Goal: Task Accomplishment & Management: Manage account settings

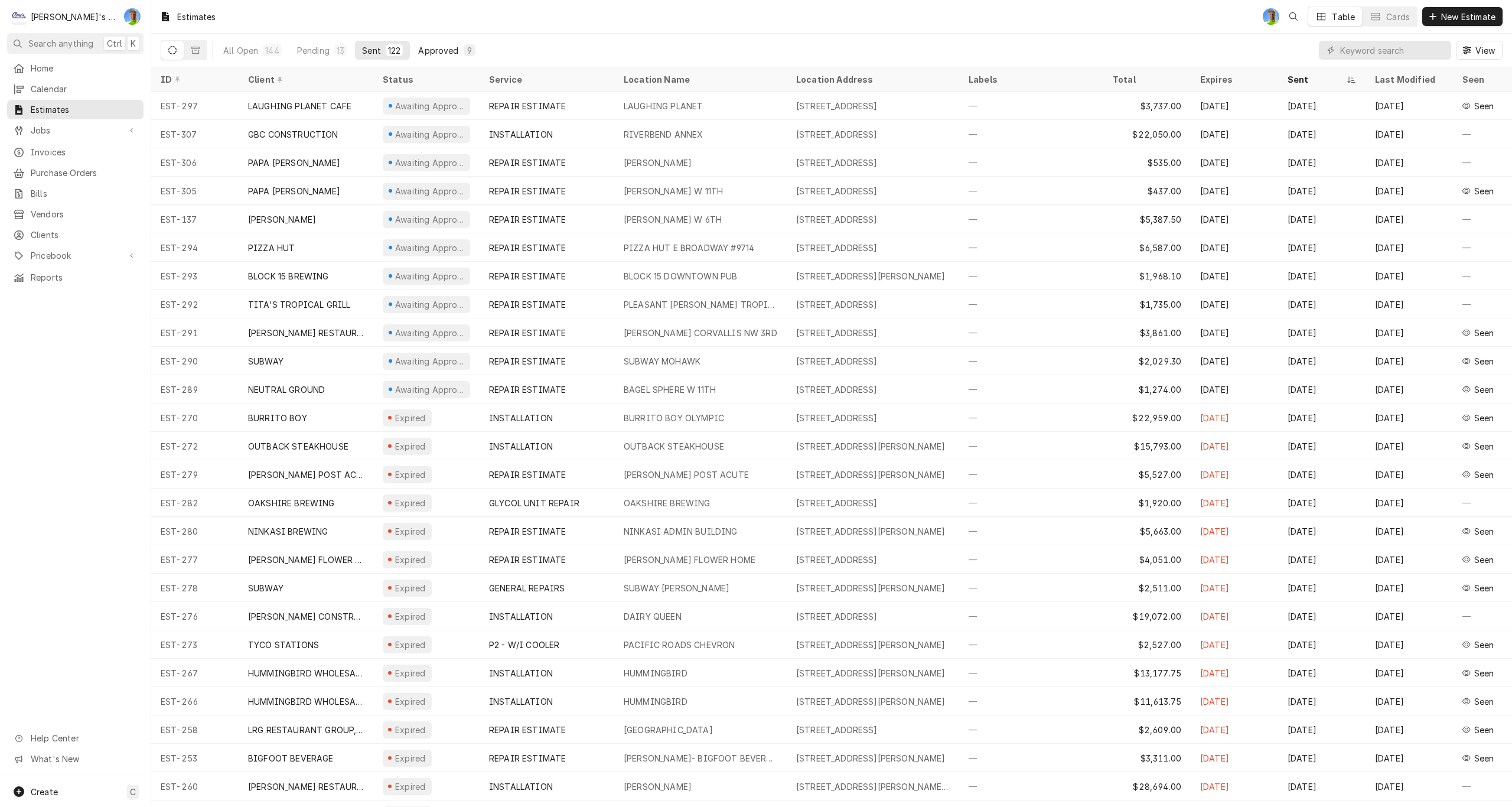
click at [438, 53] on div "Approved" at bounding box center [438, 50] width 40 height 13
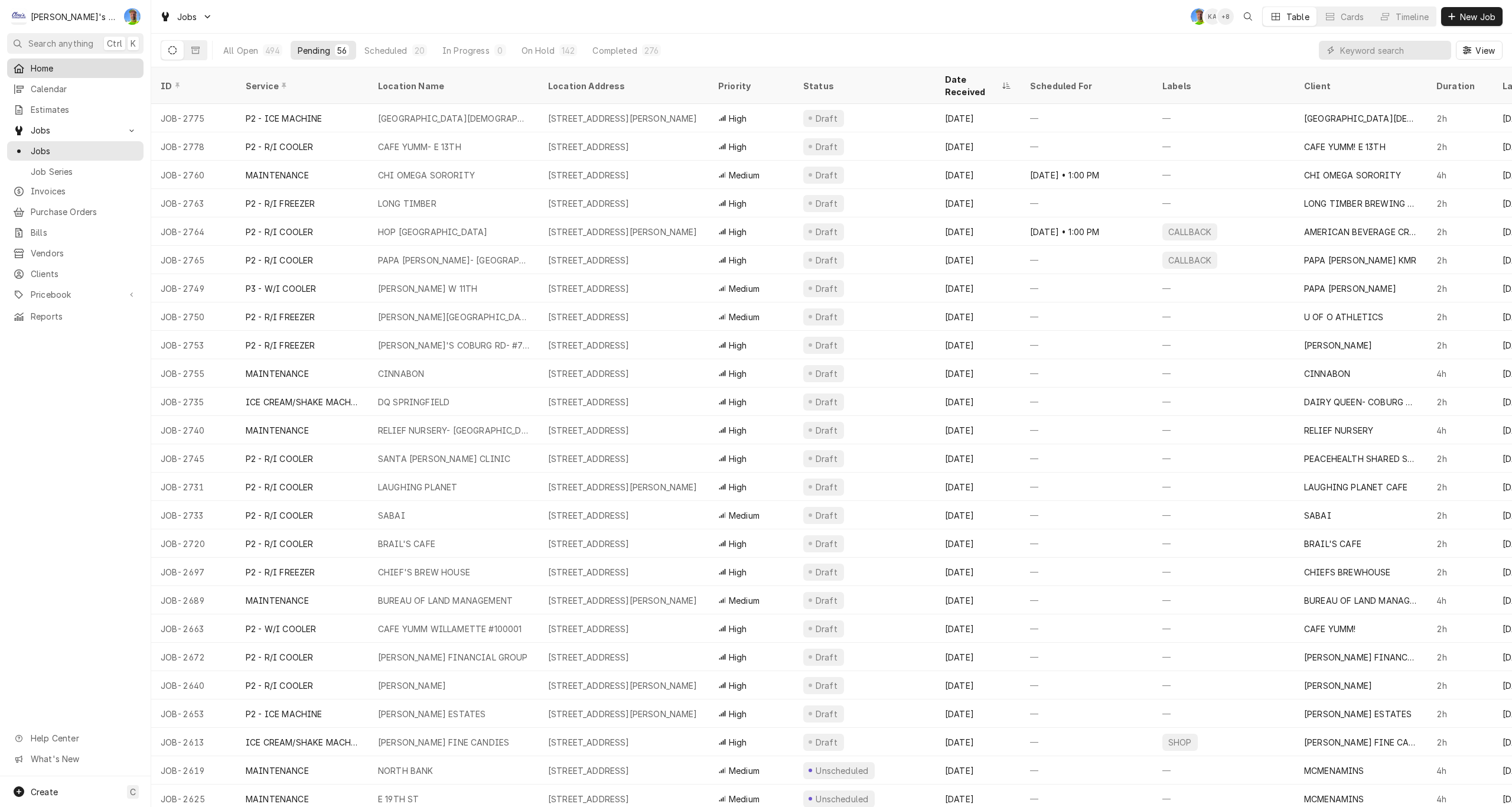
click at [44, 69] on span "Home" at bounding box center [84, 68] width 107 height 13
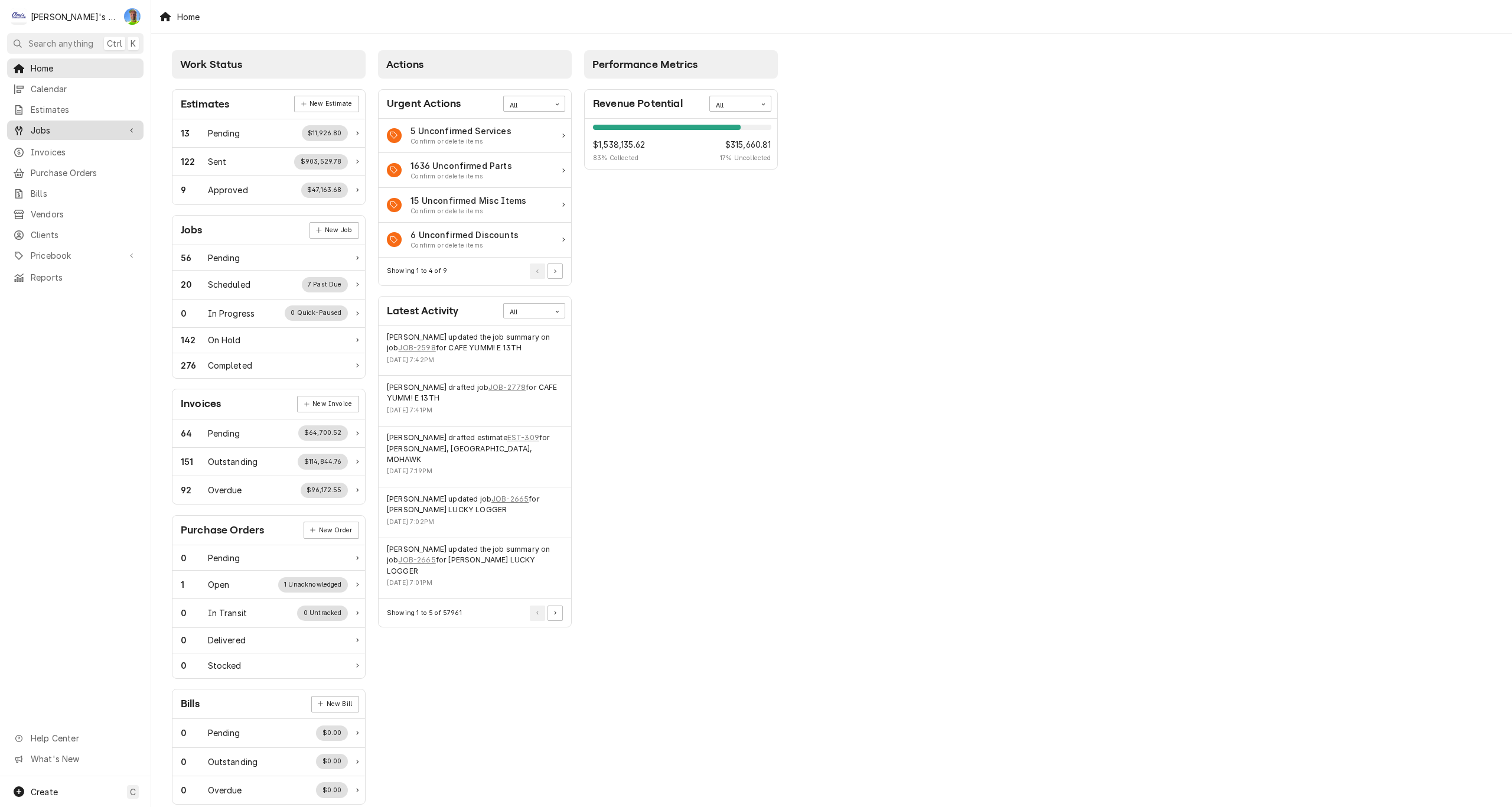
click at [65, 125] on span "Jobs" at bounding box center [75, 130] width 89 height 13
click at [63, 147] on span "Jobs" at bounding box center [84, 151] width 107 height 13
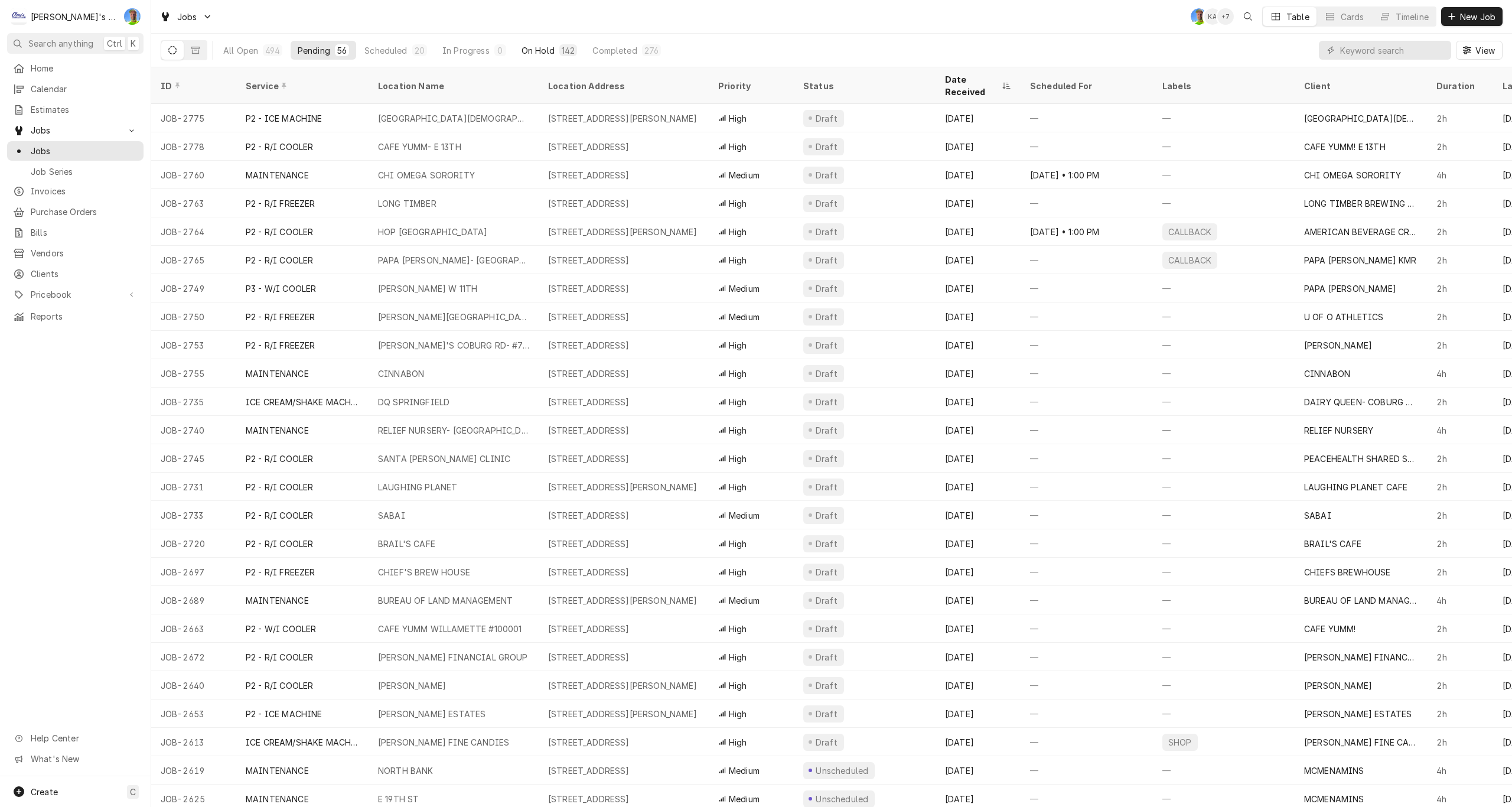
click at [532, 46] on div "On Hold" at bounding box center [538, 50] width 33 height 13
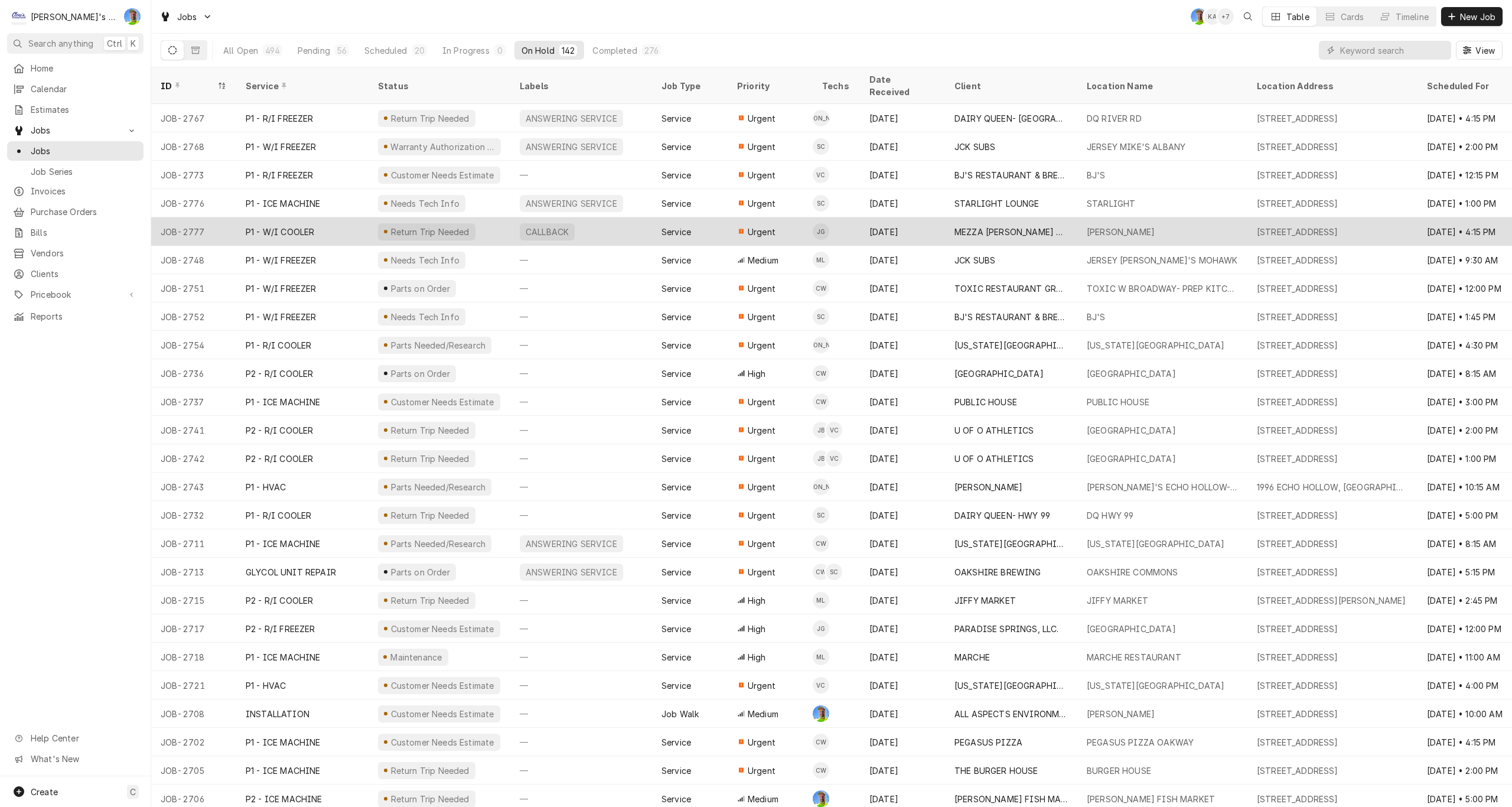
click at [758, 226] on span "Urgent" at bounding box center [762, 232] width 28 height 13
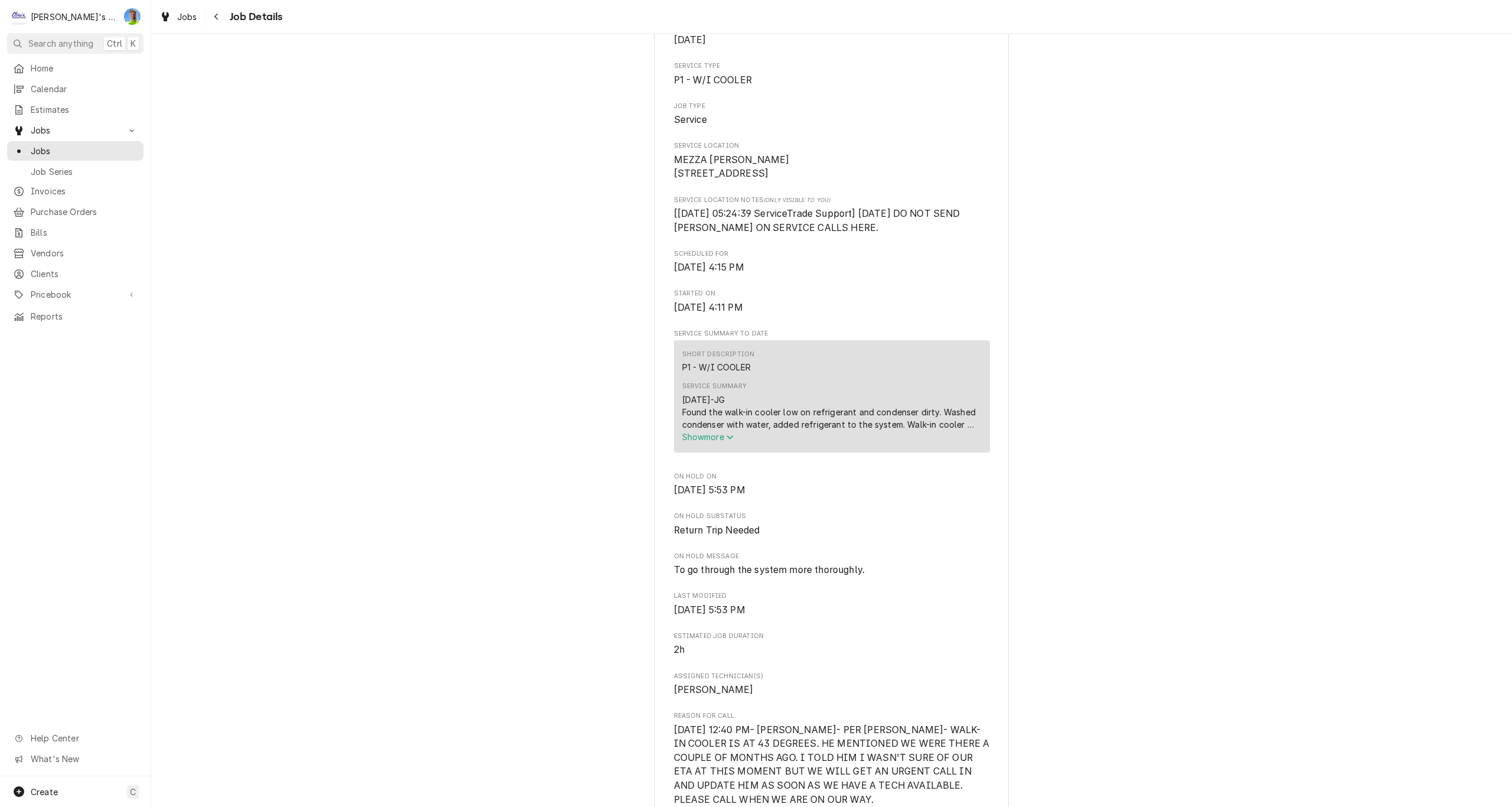
scroll to position [236, 0]
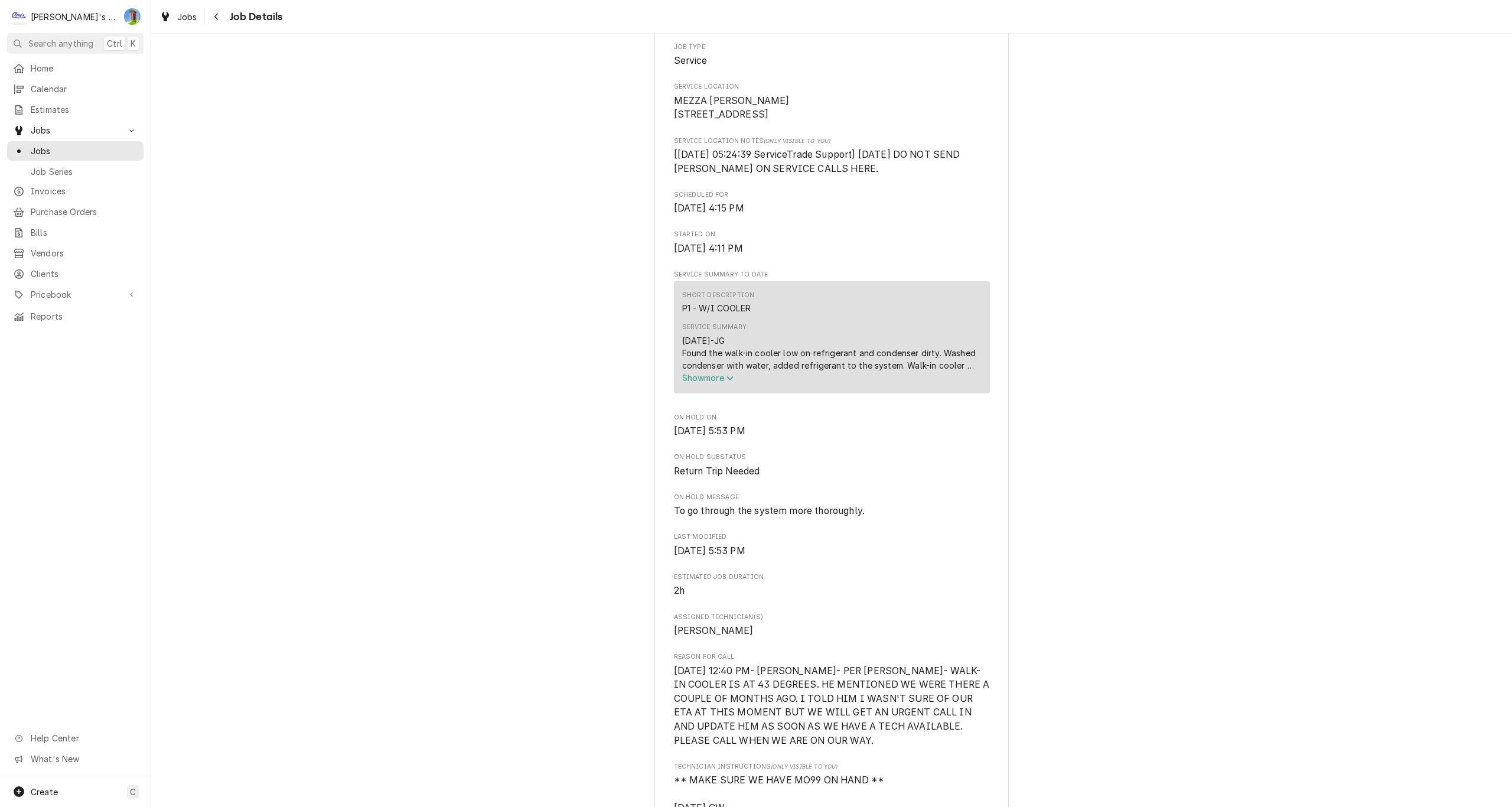
click at [707, 383] on span "Show more" at bounding box center [708, 378] width 52 height 10
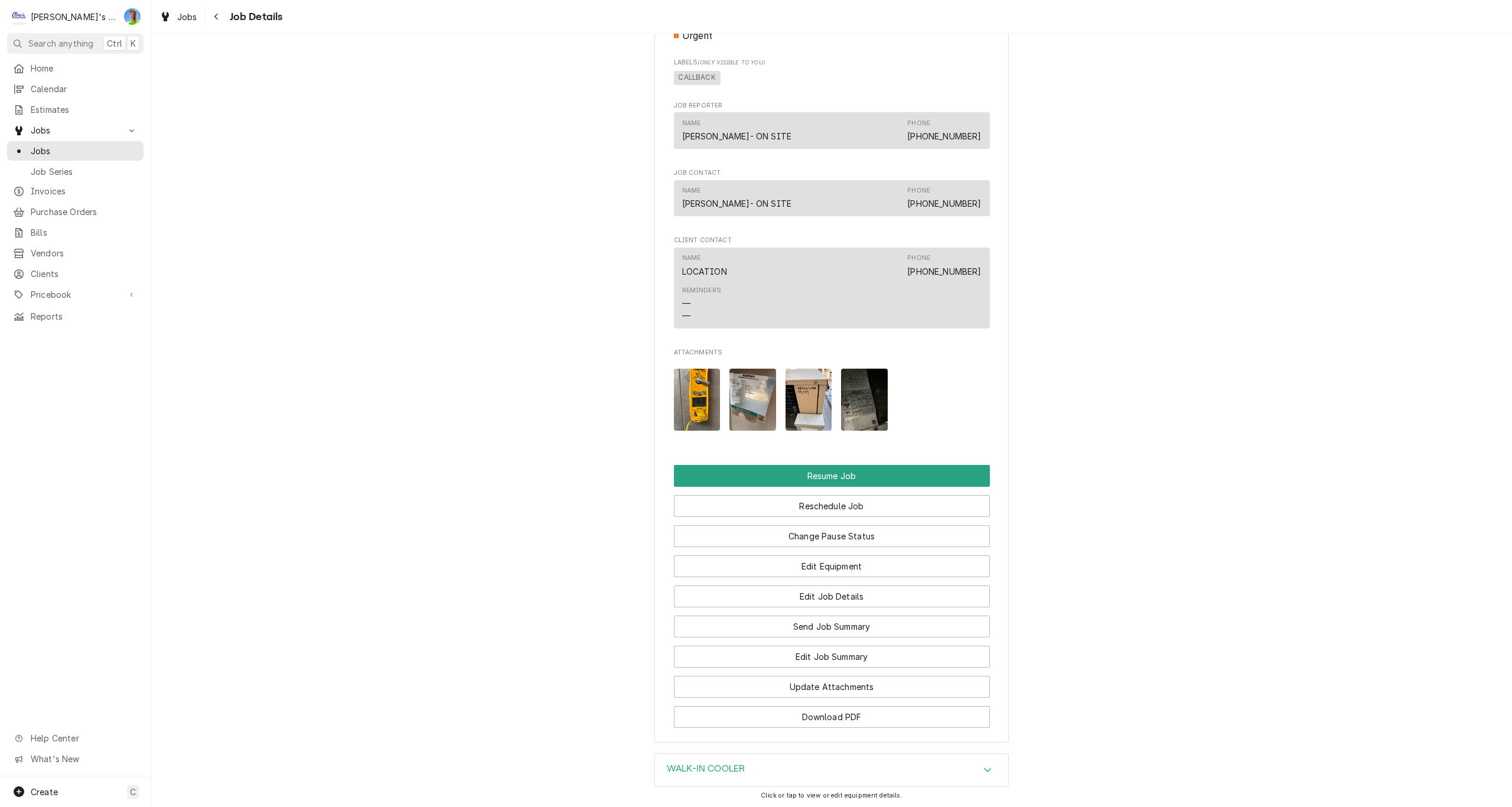
scroll to position [1300, 0]
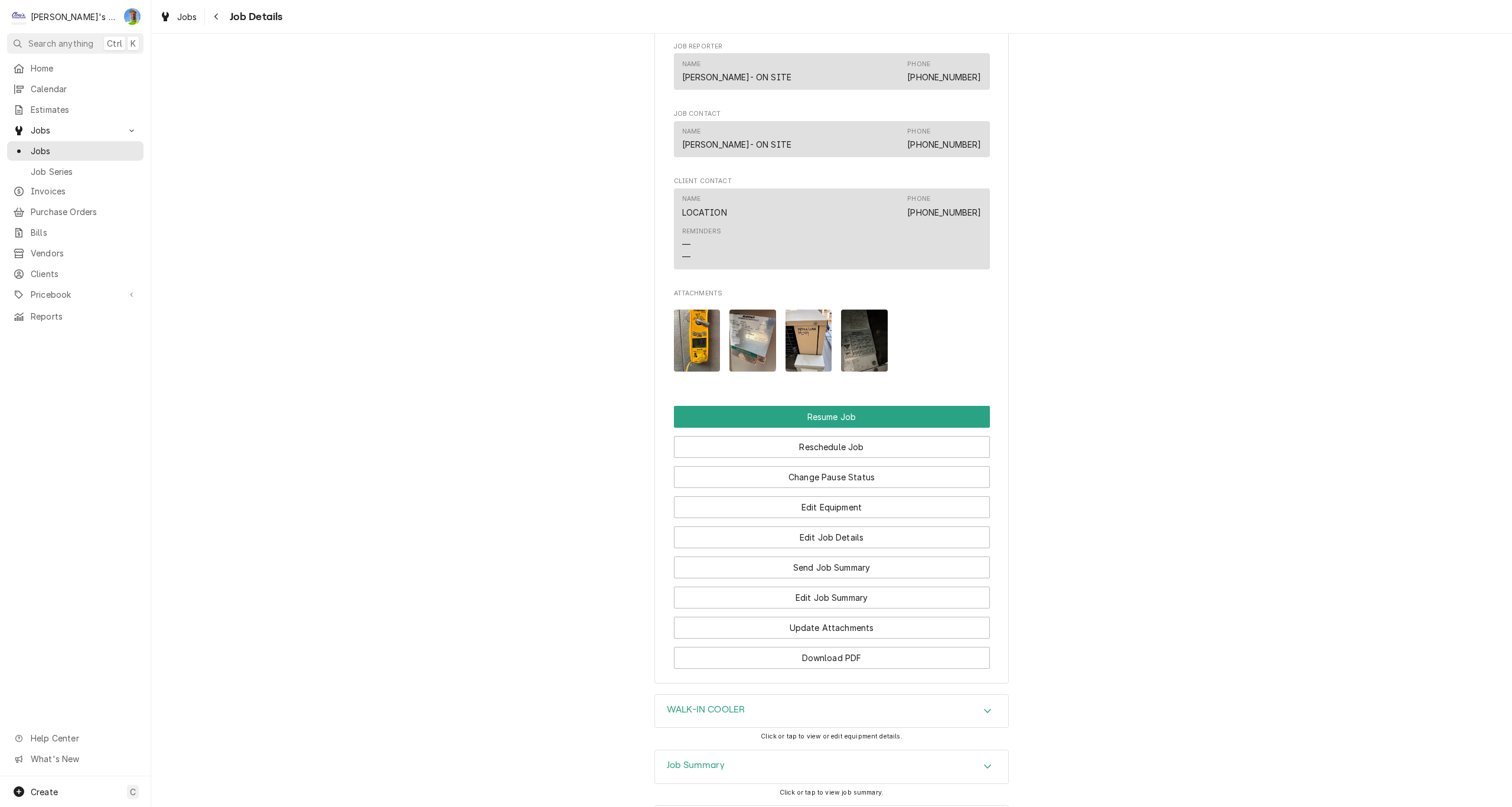
click at [868, 358] on img "Attachments" at bounding box center [864, 340] width 47 height 62
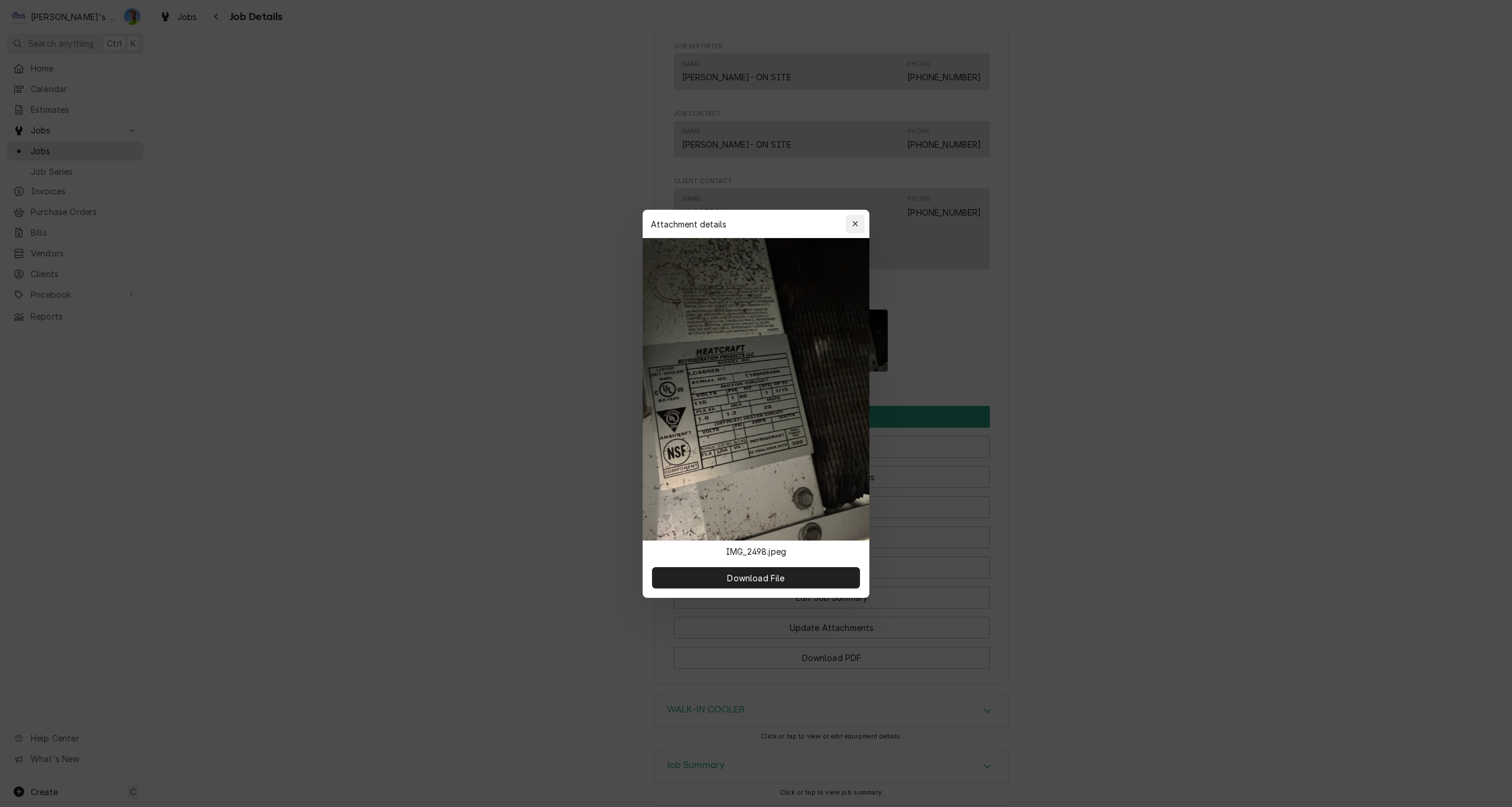
click at [852, 222] on div "button" at bounding box center [856, 224] width 12 height 12
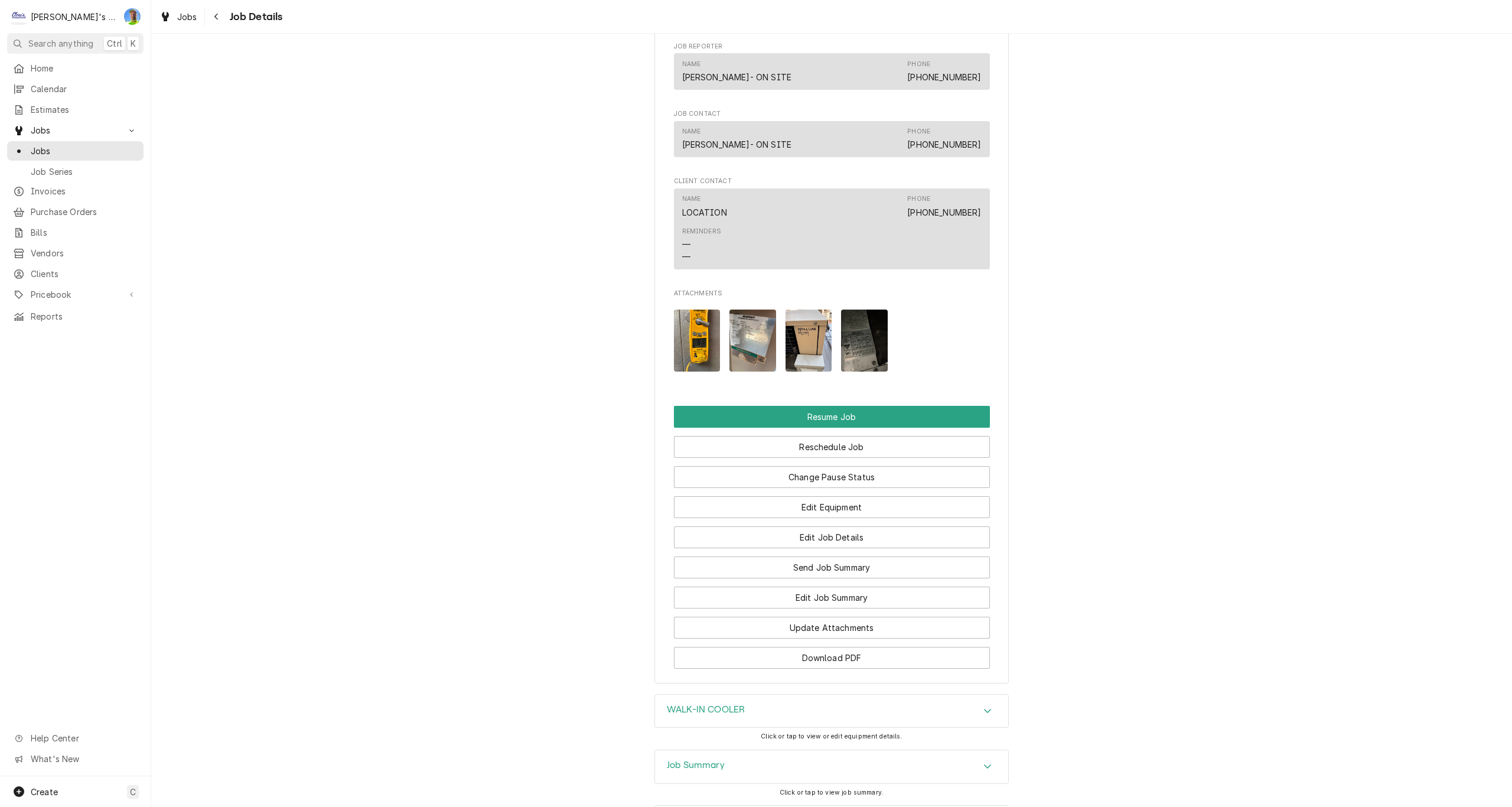
click at [798, 354] on img "Attachments" at bounding box center [808, 340] width 47 height 62
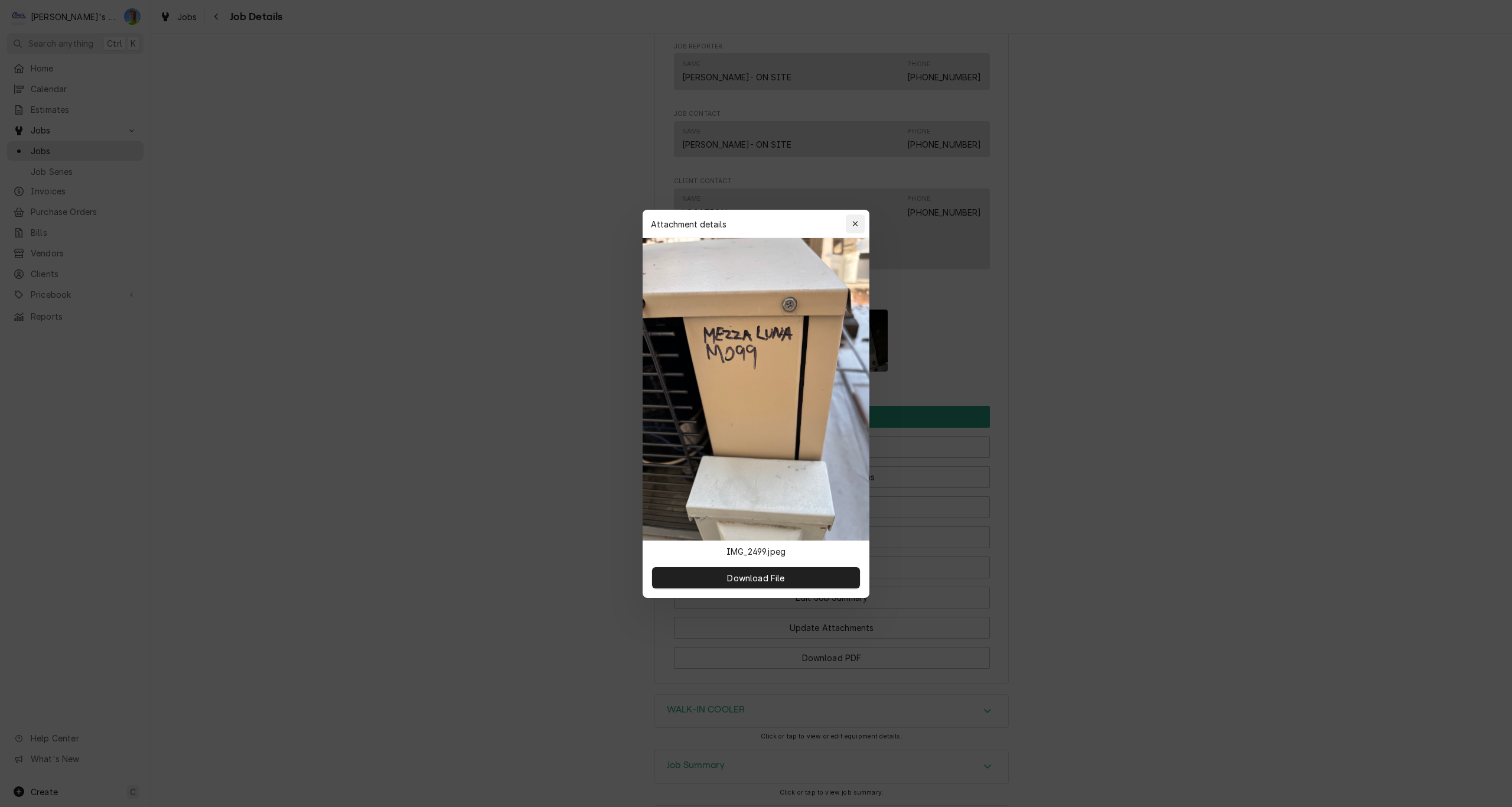
click at [858, 224] on icon "button" at bounding box center [856, 224] width 7 height 9
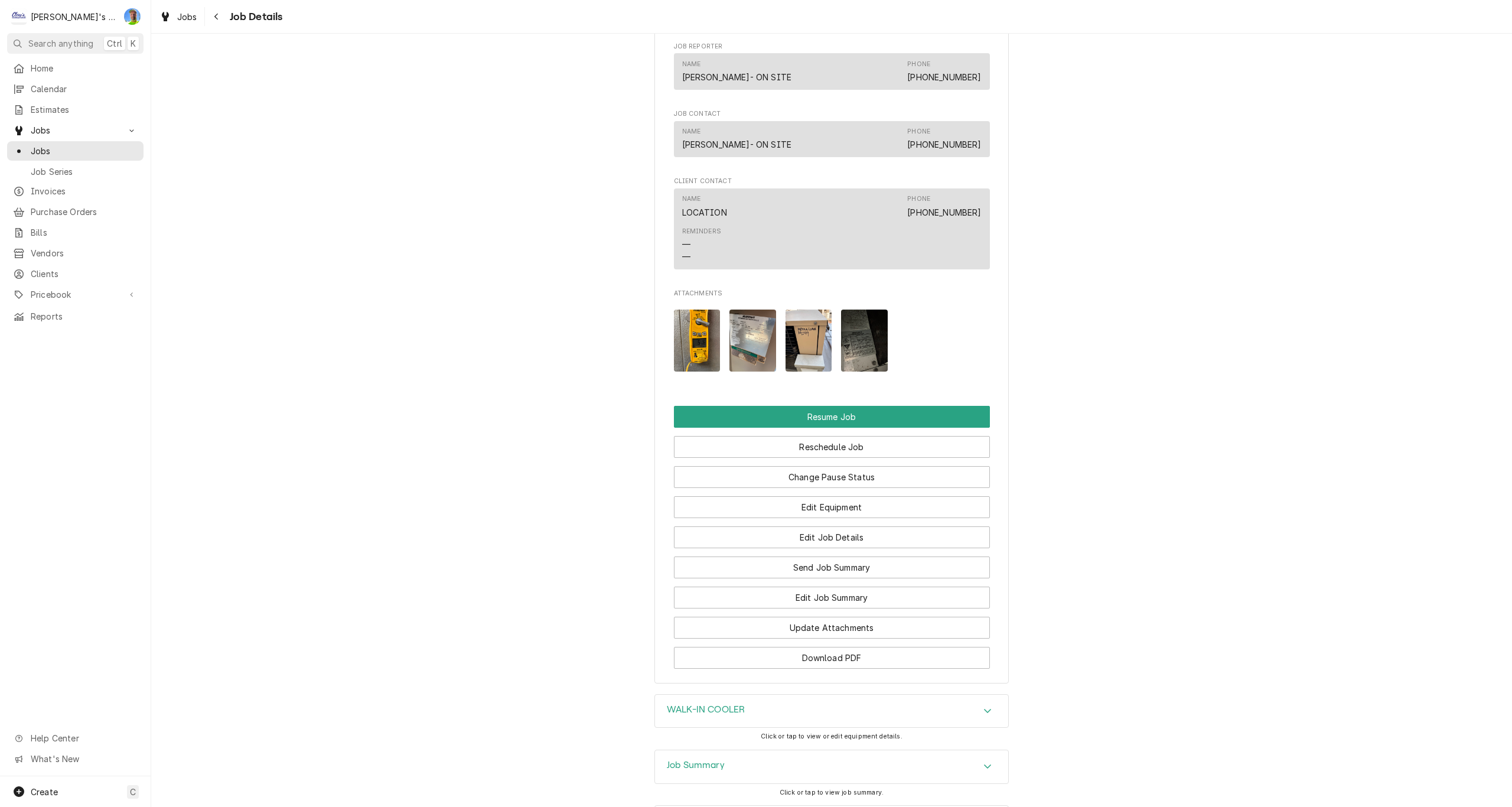
click at [756, 344] on img "Attachments" at bounding box center [752, 340] width 47 height 62
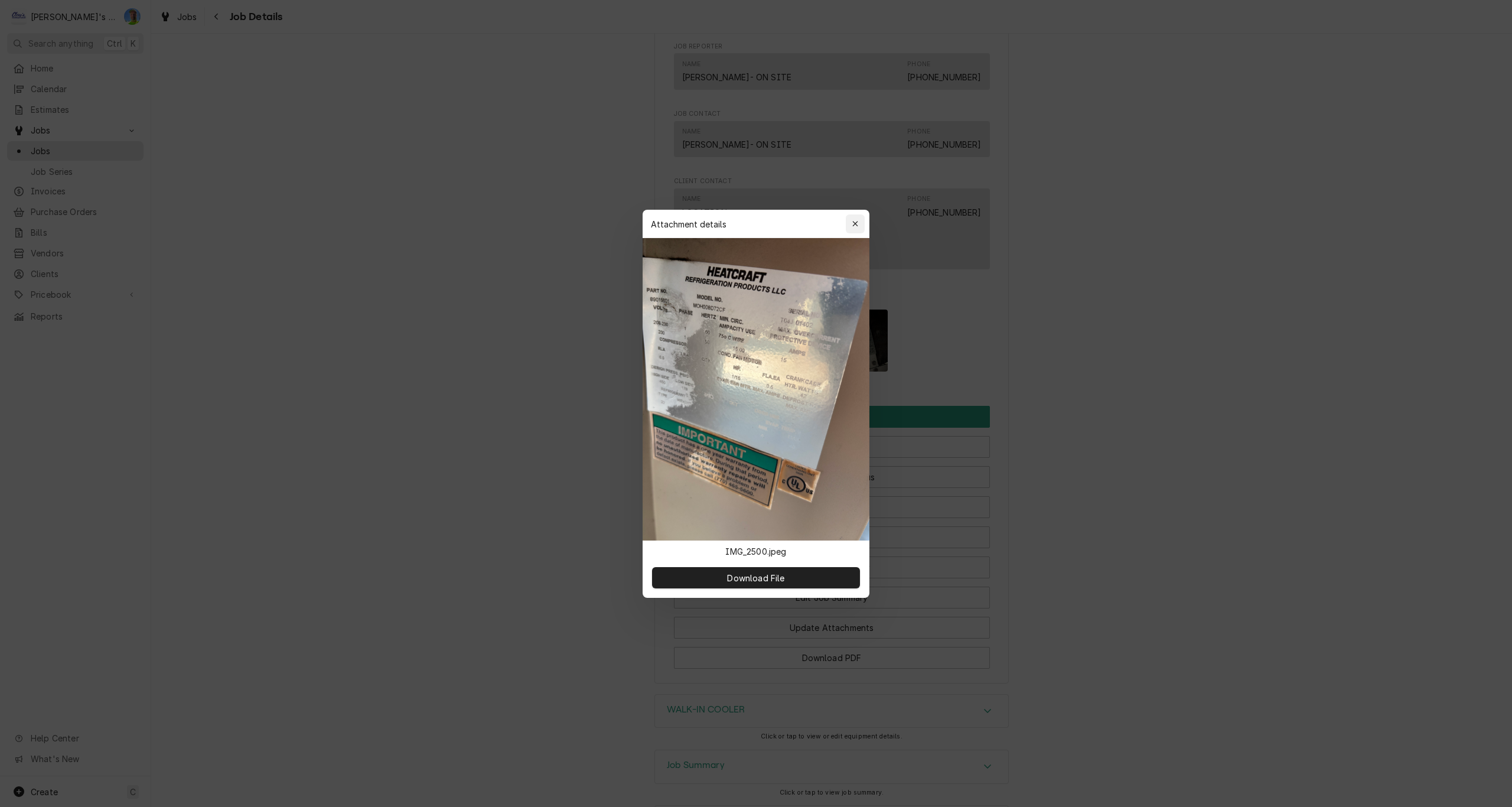
click at [851, 221] on div "button" at bounding box center [856, 224] width 12 height 12
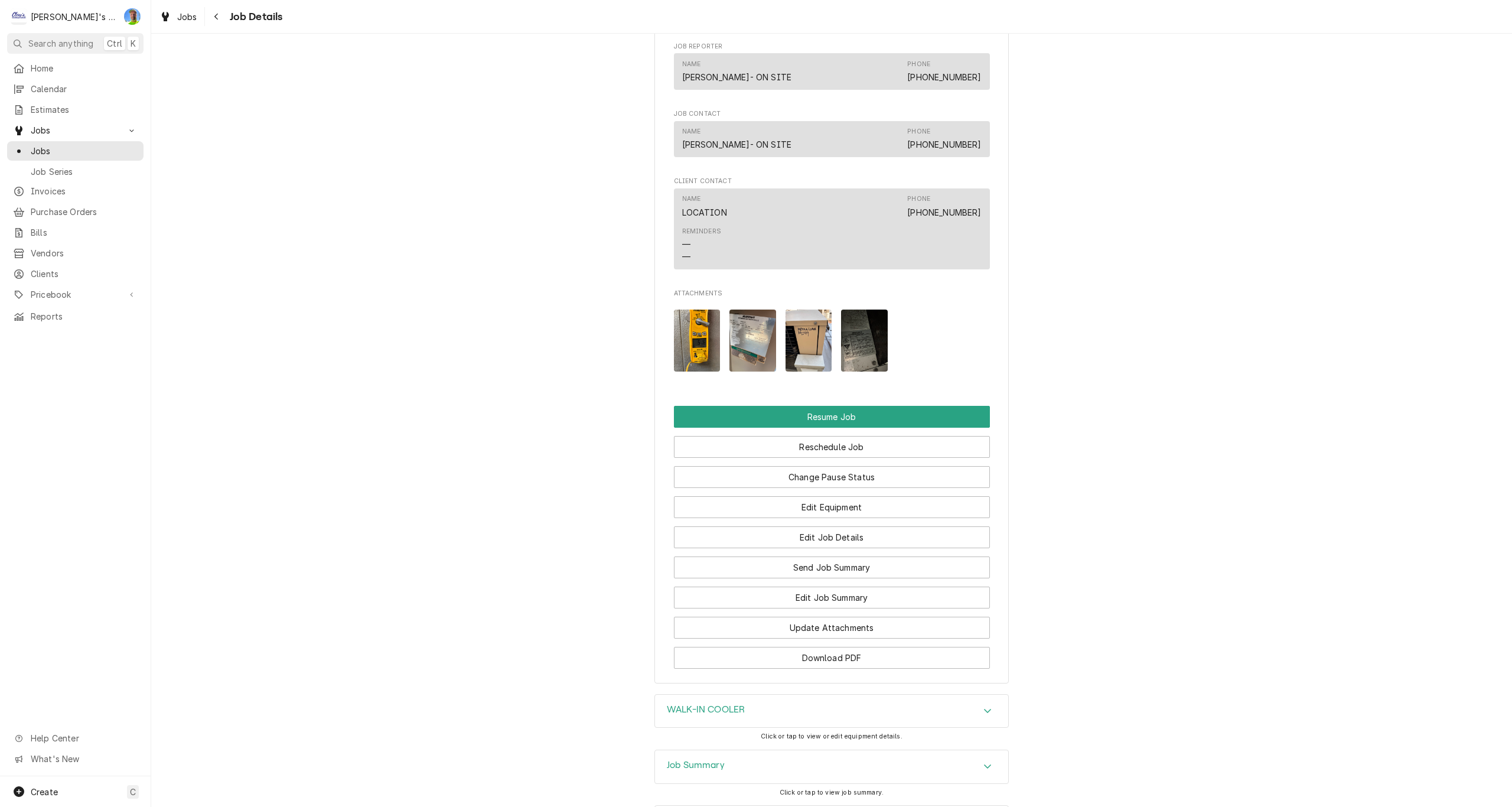
click at [697, 353] on img "Attachments" at bounding box center [697, 340] width 47 height 62
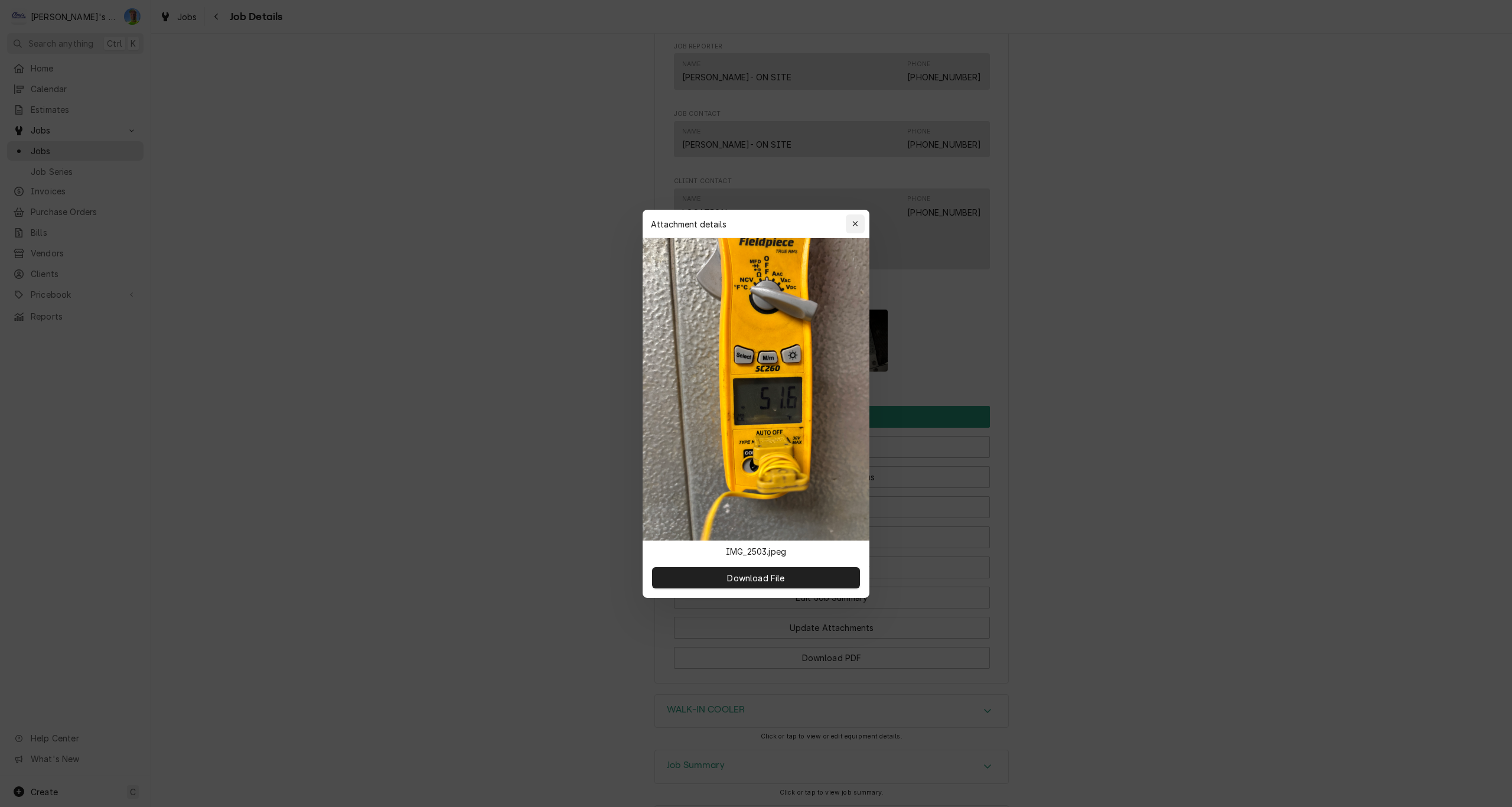
click at [852, 225] on icon "button" at bounding box center [856, 224] width 7 height 9
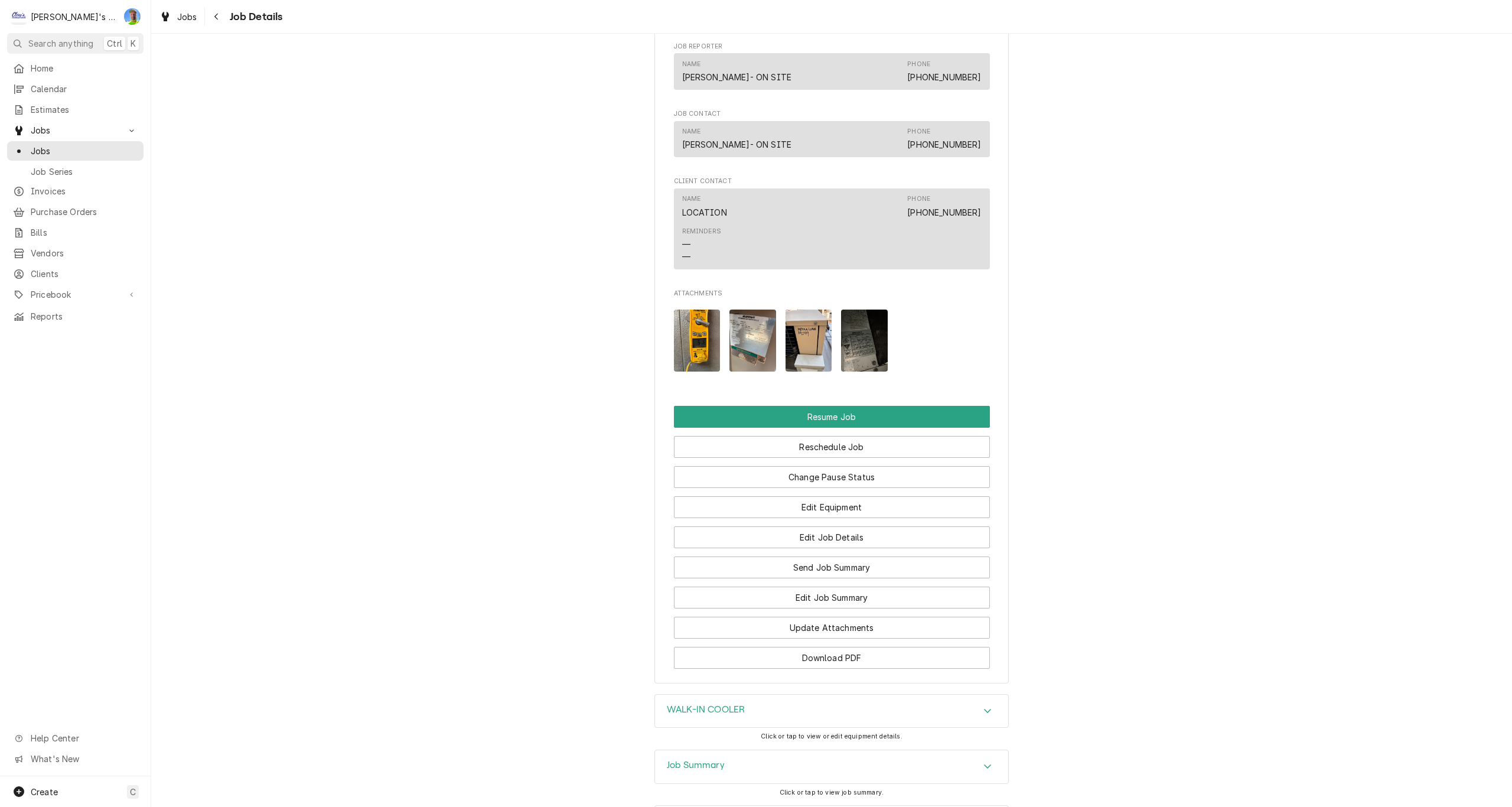
scroll to position [1360, 0]
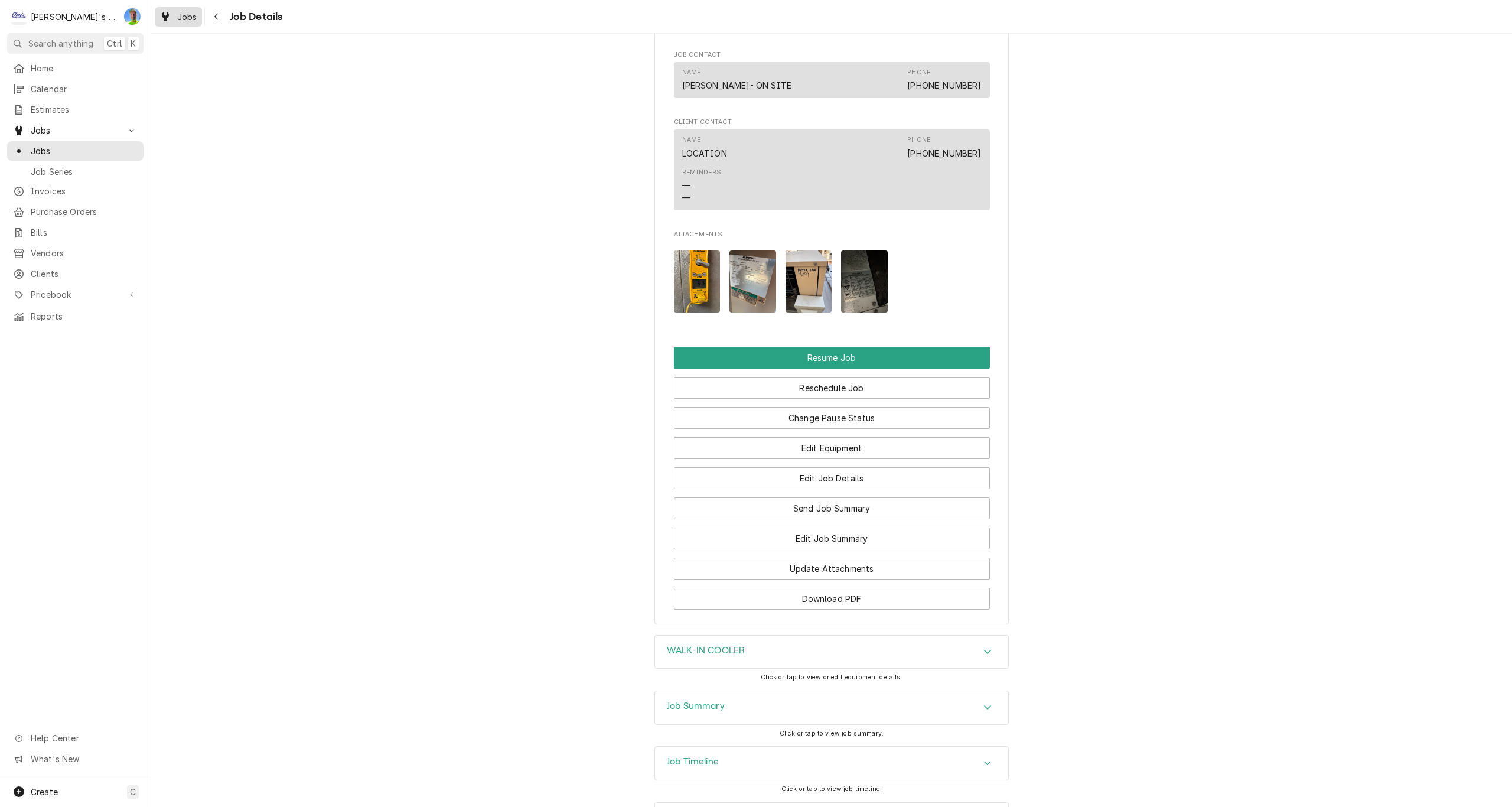
click at [169, 14] on div "Dynamic Content Wrapper" at bounding box center [166, 16] width 12 height 14
